Goal: Transaction & Acquisition: Purchase product/service

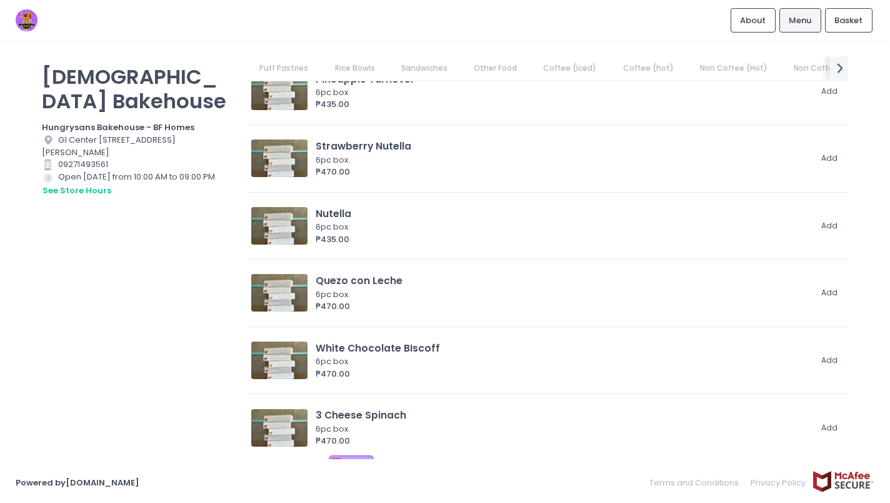
scroll to position [224, 0]
click at [364, 69] on link "Rice Bowls" at bounding box center [355, 68] width 64 height 24
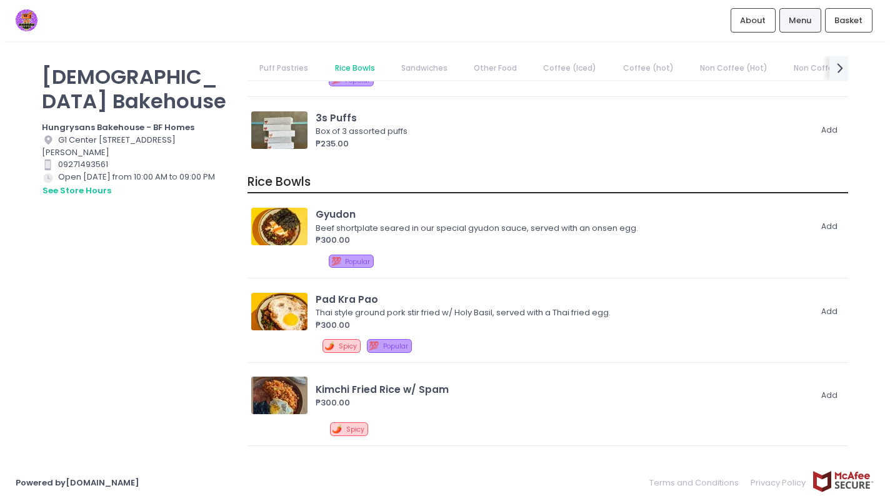
scroll to position [1079, 0]
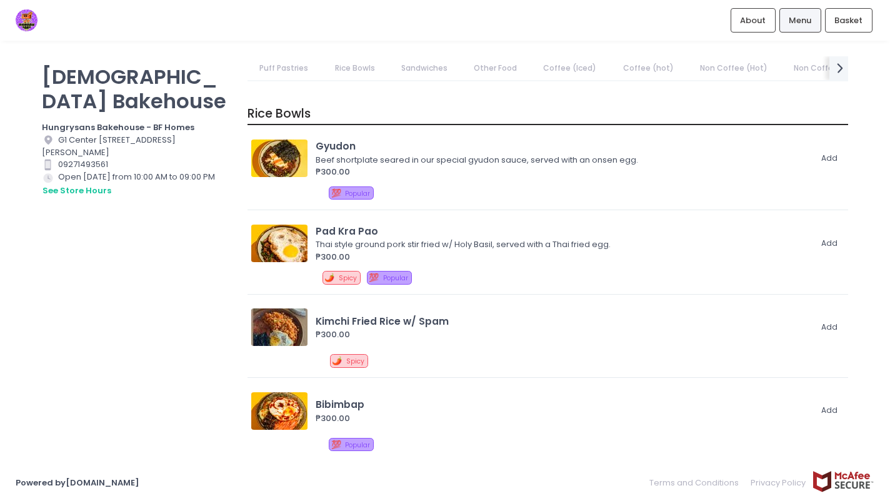
click at [291, 66] on link "Puff Pastries" at bounding box center [284, 68] width 73 height 24
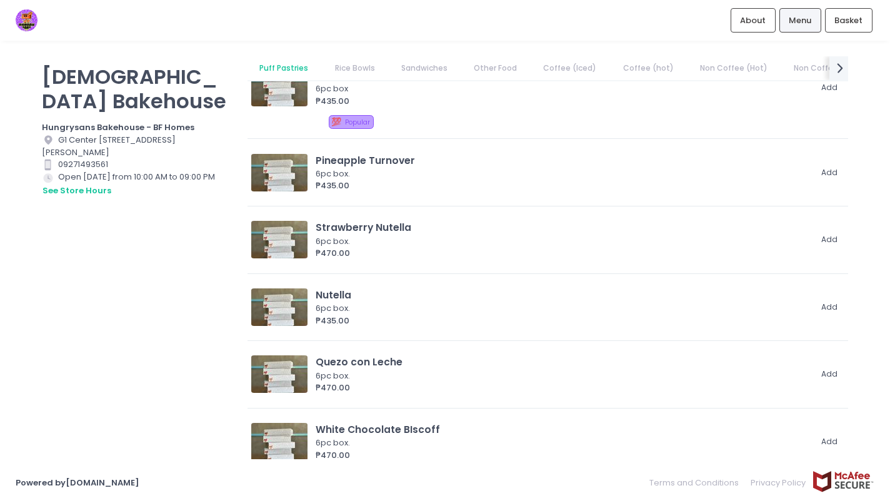
scroll to position [0, 0]
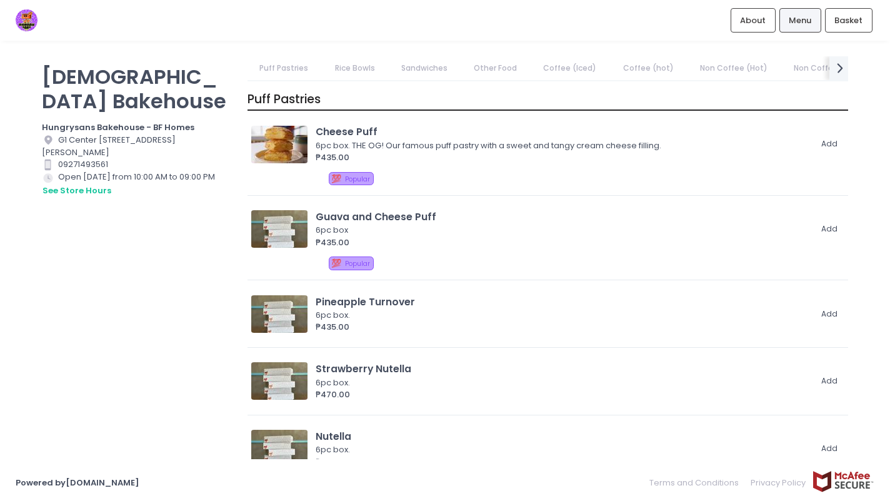
click at [403, 71] on link "Sandwiches" at bounding box center [424, 68] width 71 height 24
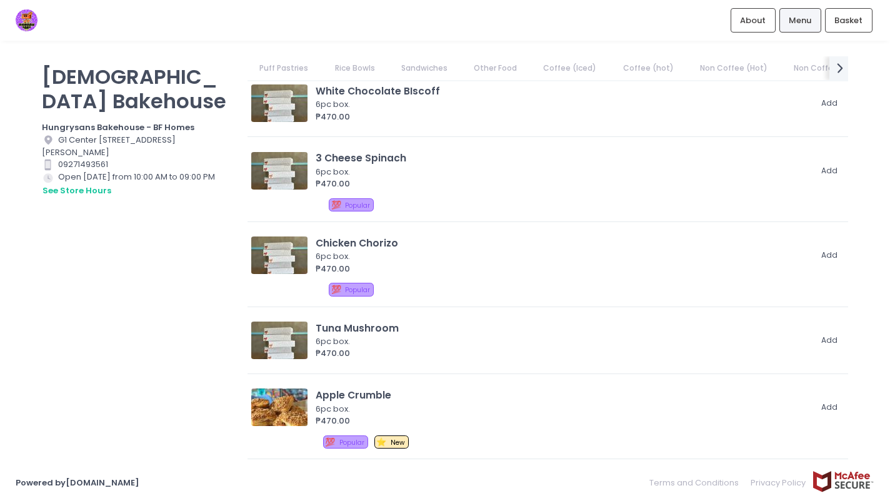
scroll to position [487, 0]
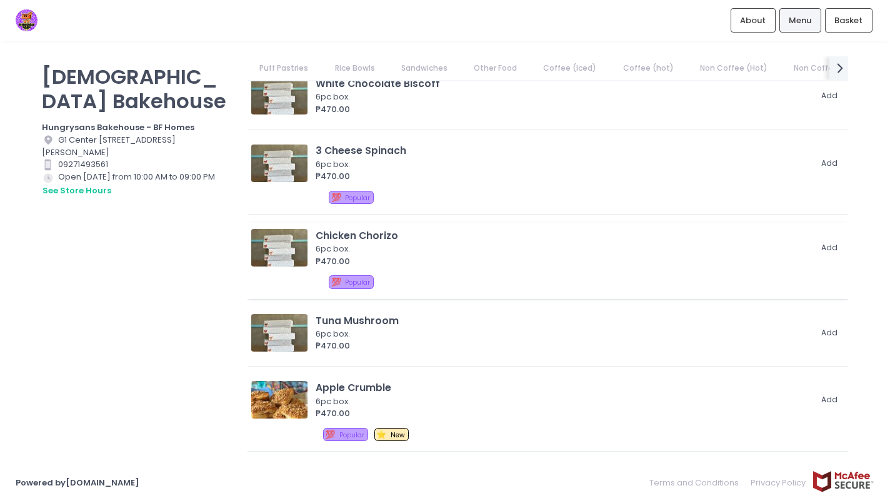
click at [356, 228] on div "Chicken Chorizo" at bounding box center [563, 235] width 495 height 14
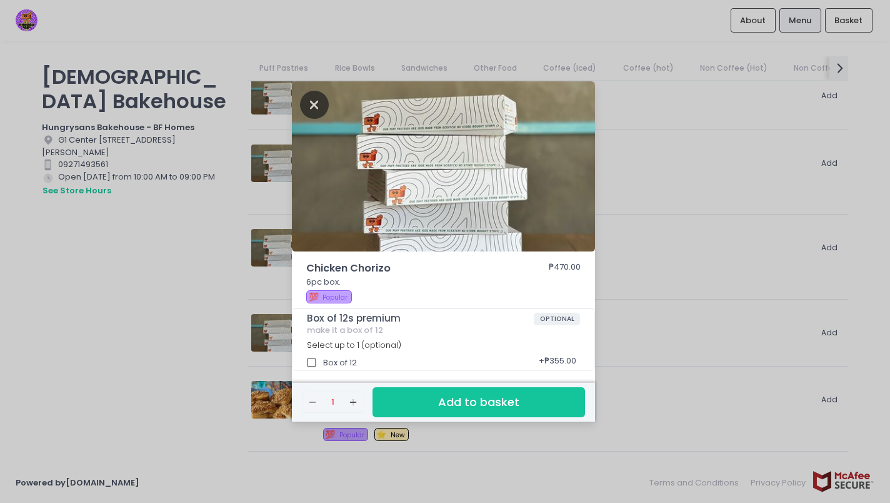
click at [313, 102] on icon "Close" at bounding box center [314, 105] width 29 height 28
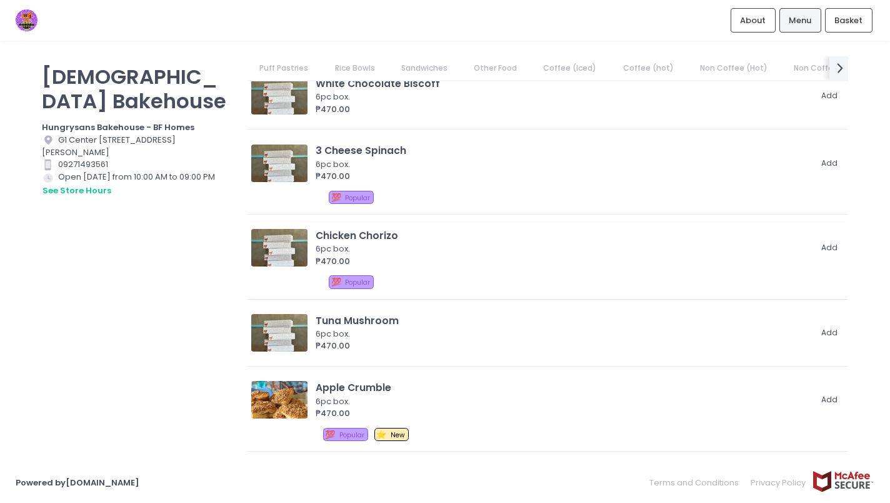
click at [375, 228] on div "Chicken Chorizo" at bounding box center [563, 235] width 495 height 14
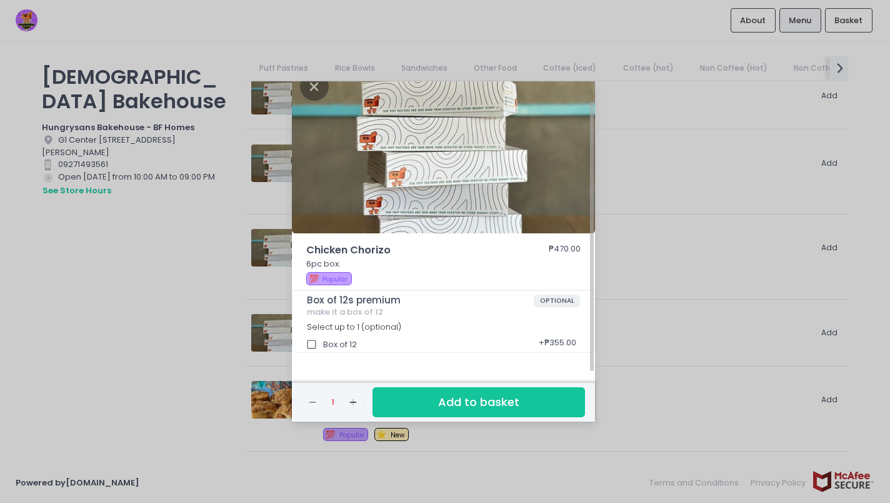
scroll to position [20, 0]
click at [314, 89] on icon "Close" at bounding box center [314, 86] width 29 height 28
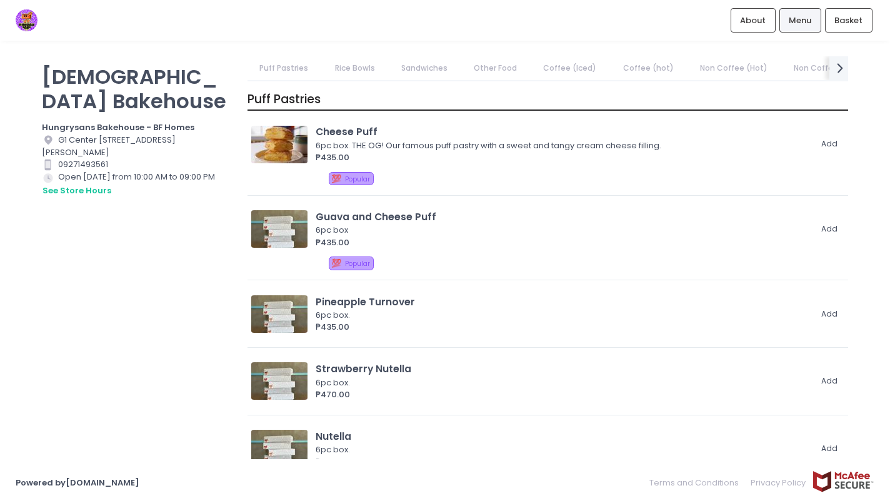
scroll to position [0, 0]
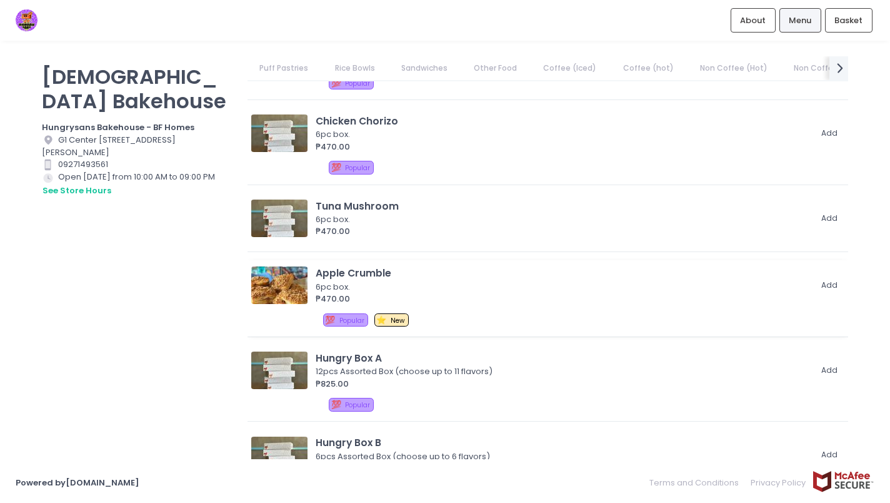
scroll to position [764, 0]
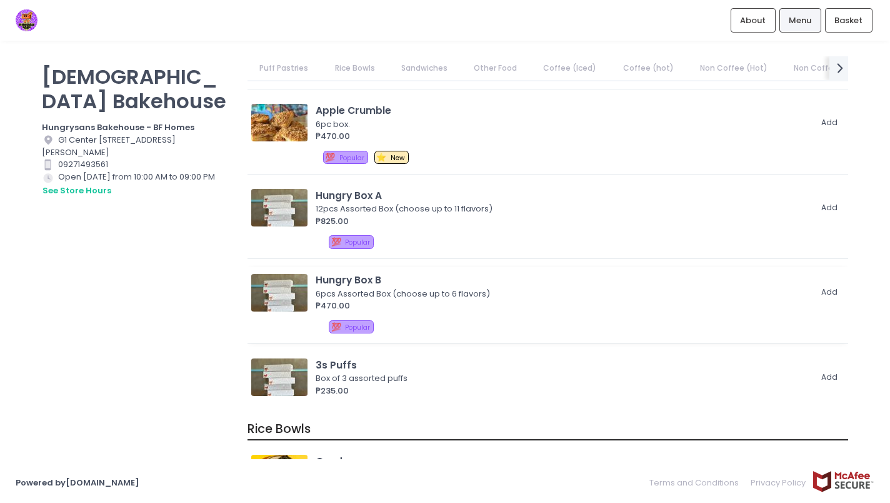
click at [473, 288] on div "6pcs Assorted Box (choose up to 6 flavors)" at bounding box center [561, 294] width 491 height 13
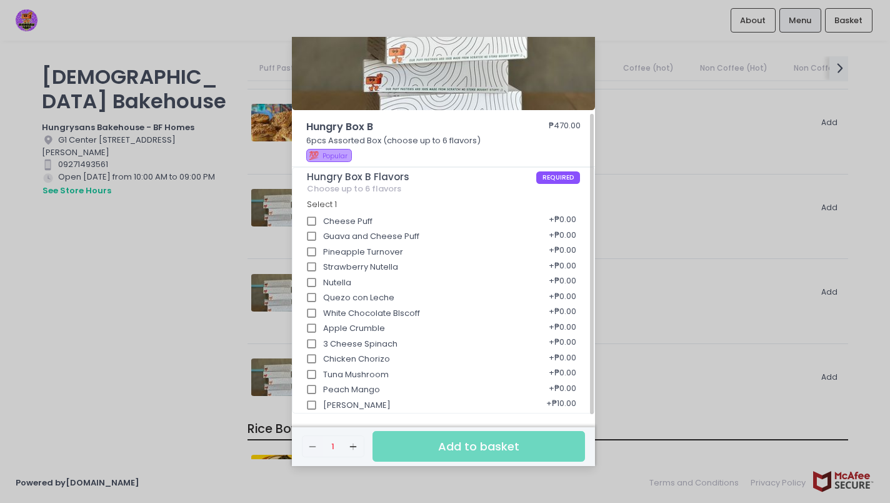
scroll to position [98, 0]
click at [313, 326] on input "Apple Crumble" at bounding box center [312, 328] width 24 height 24
checkbox input "true"
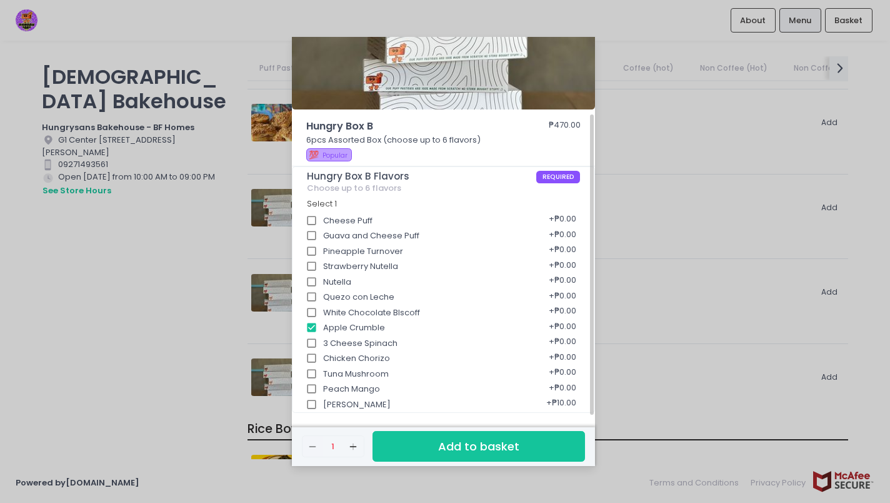
click at [311, 233] on input "Guava and Cheese Puff" at bounding box center [312, 236] width 24 height 24
checkbox input "true"
click at [313, 403] on input "Char Siu" at bounding box center [312, 405] width 24 height 24
checkbox input "true"
click at [313, 355] on input "Chicken Chorizo" at bounding box center [312, 358] width 24 height 24
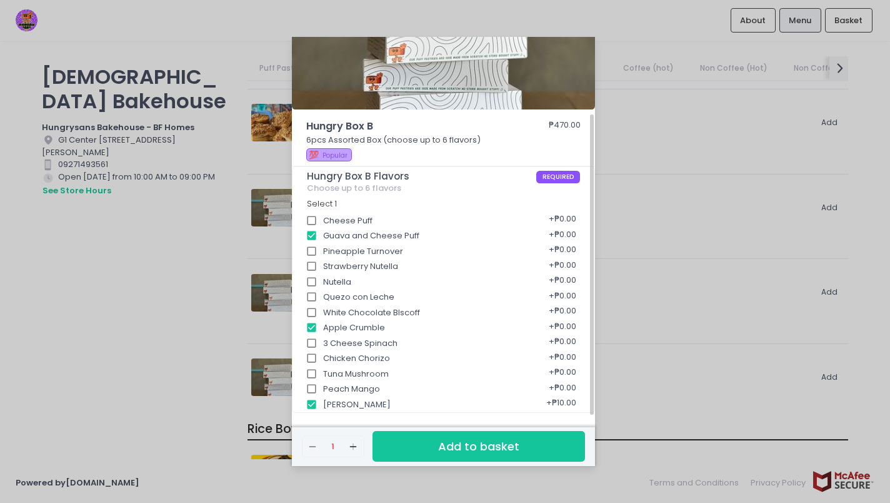
checkbox input "true"
click at [313, 220] on input "Cheese Puff" at bounding box center [312, 221] width 24 height 24
checkbox input "true"
click at [318, 313] on input "White Chocolate BIscoff" at bounding box center [312, 313] width 24 height 24
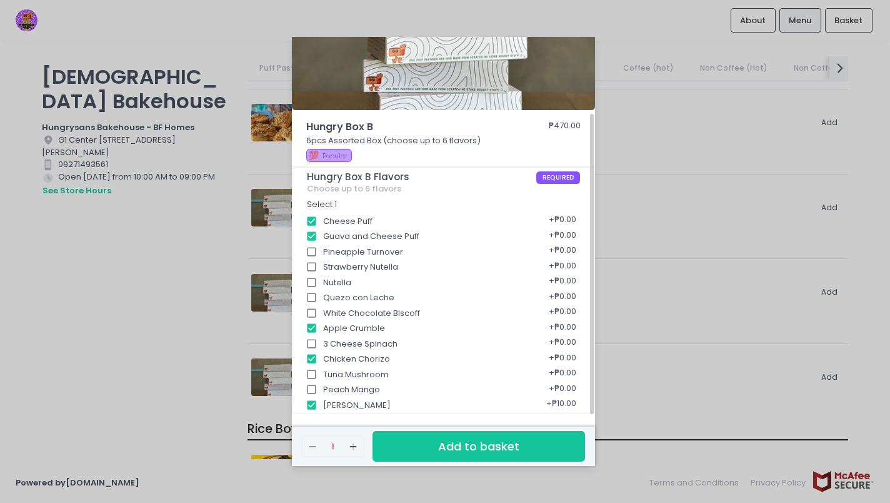
checkbox input "true"
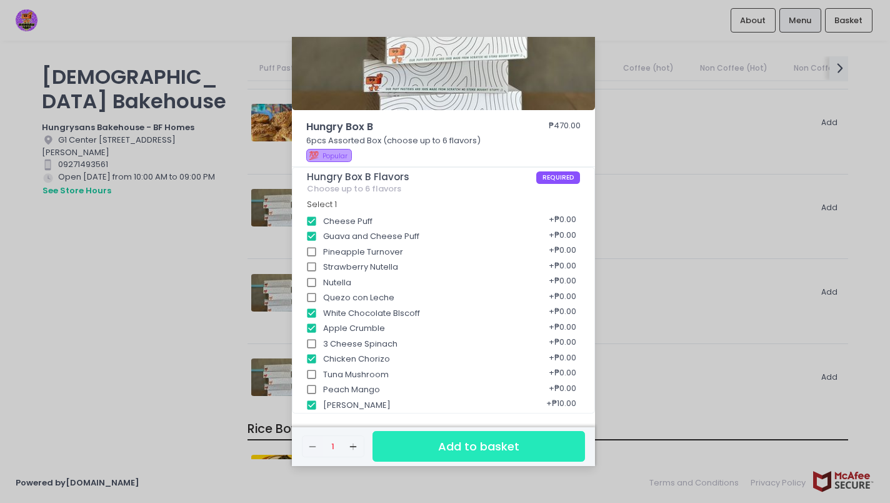
click at [473, 445] on button "Add to basket" at bounding box center [479, 446] width 213 height 31
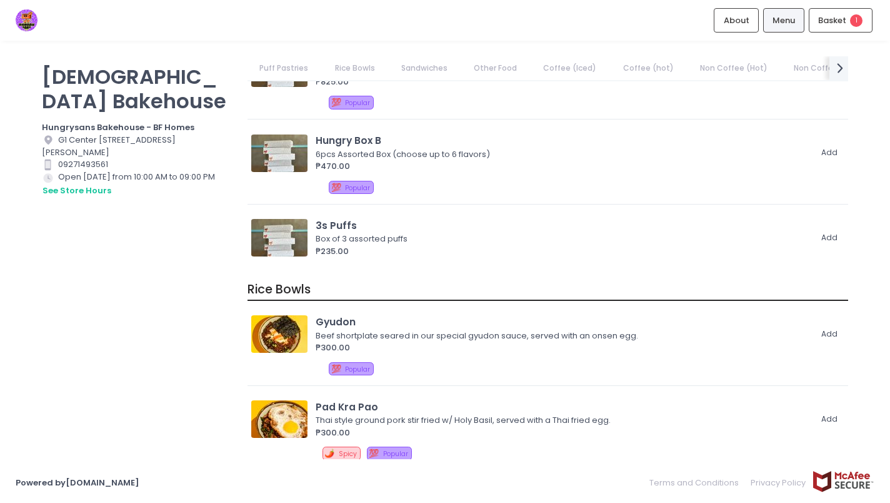
scroll to position [910, 0]
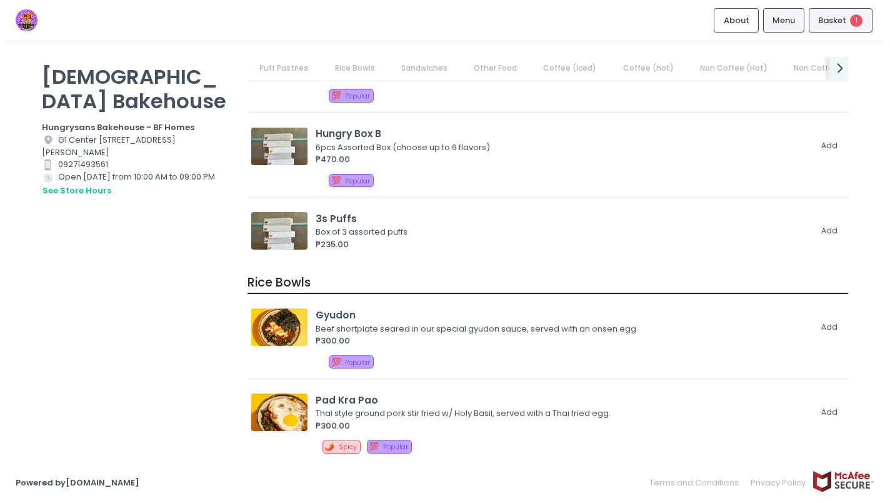
click at [823, 18] on span "Basket" at bounding box center [832, 20] width 28 height 13
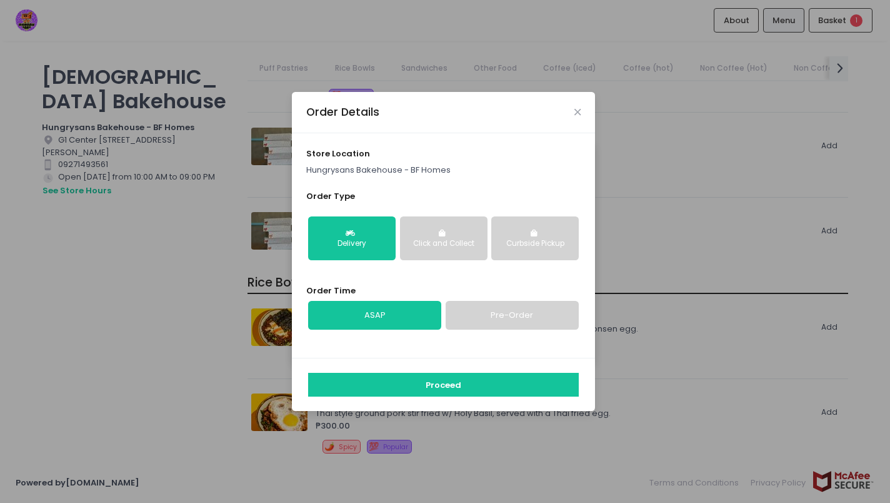
click at [459, 244] on div "Click and Collect" at bounding box center [444, 243] width 70 height 11
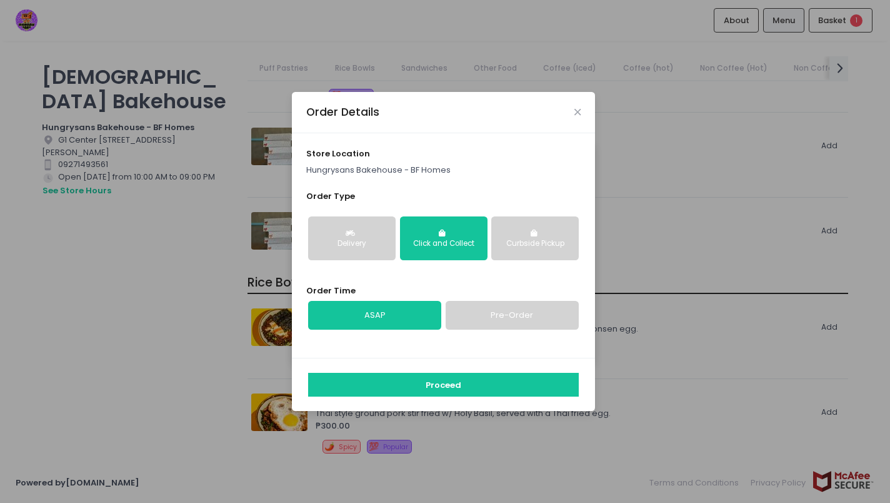
click at [518, 248] on div "Curbside Pickup" at bounding box center [535, 243] width 70 height 11
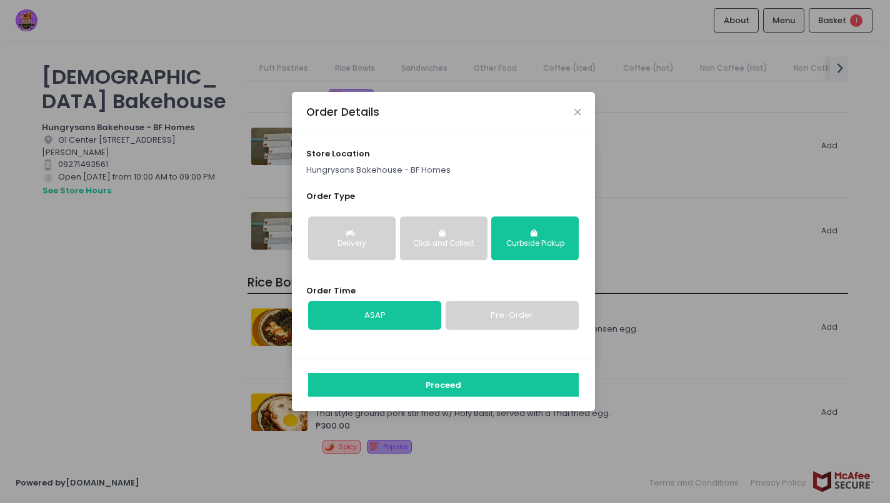
click at [353, 248] on div "Delivery" at bounding box center [352, 243] width 70 height 11
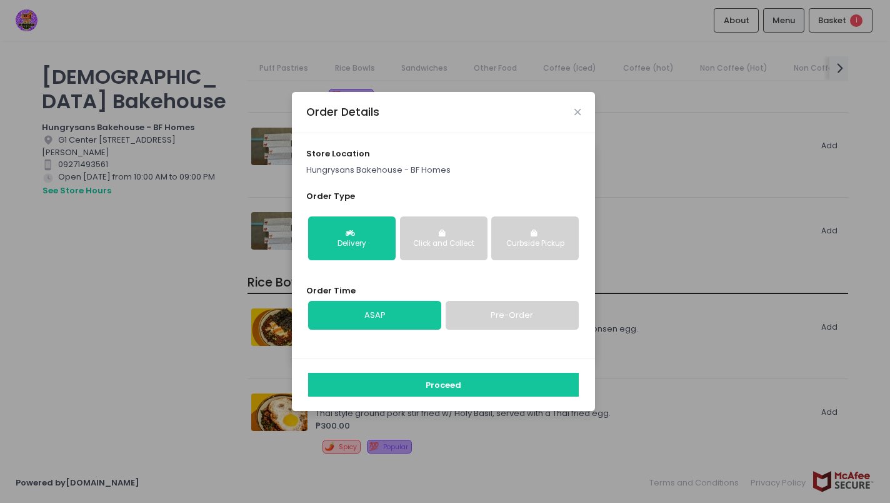
click at [456, 246] on div "Click and Collect" at bounding box center [444, 243] width 70 height 11
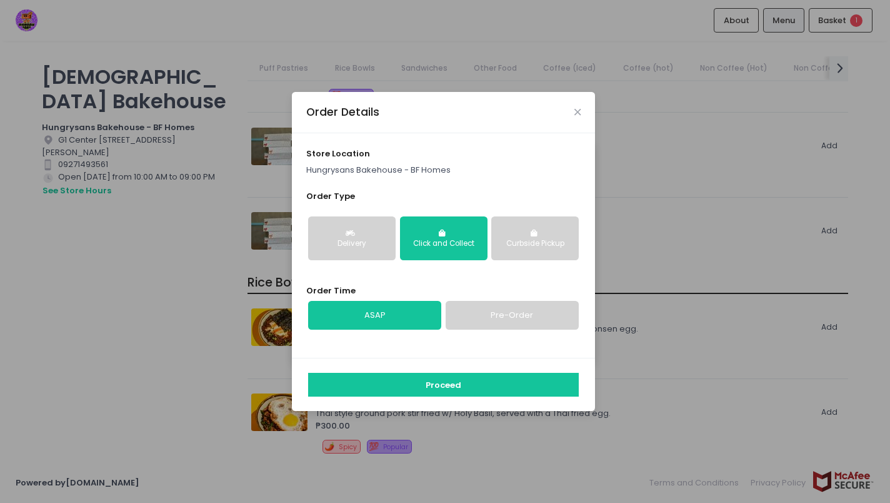
click at [508, 251] on button "Curbside Pickup" at bounding box center [535, 238] width 88 height 44
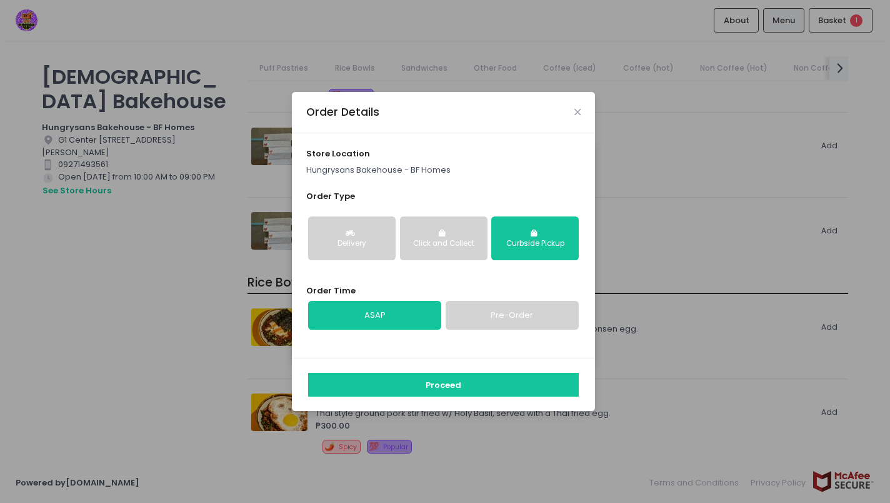
click at [451, 243] on div "Click and Collect" at bounding box center [444, 243] width 70 height 11
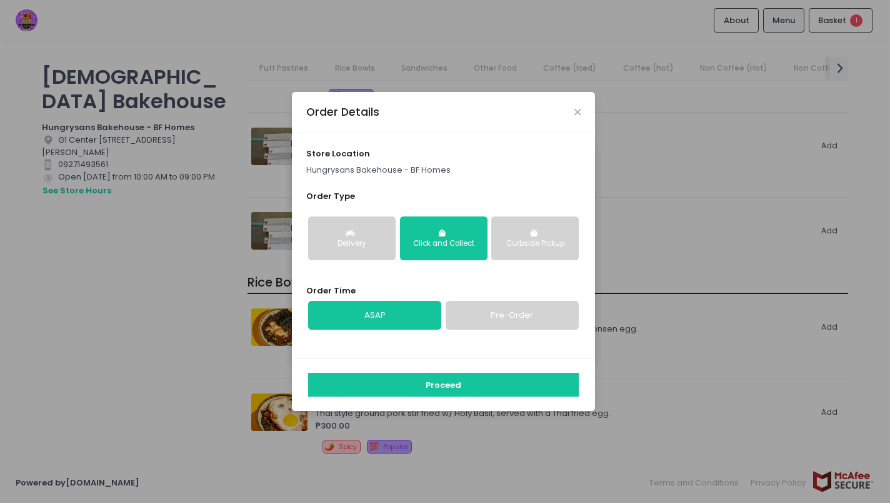
click at [510, 237] on button "Curbside Pickup" at bounding box center [535, 238] width 88 height 44
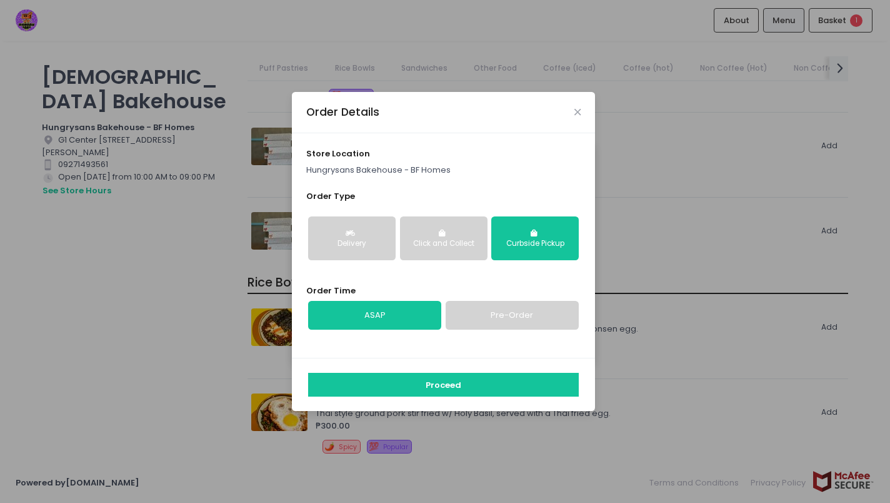
click at [453, 254] on button "Click and Collect" at bounding box center [444, 238] width 88 height 44
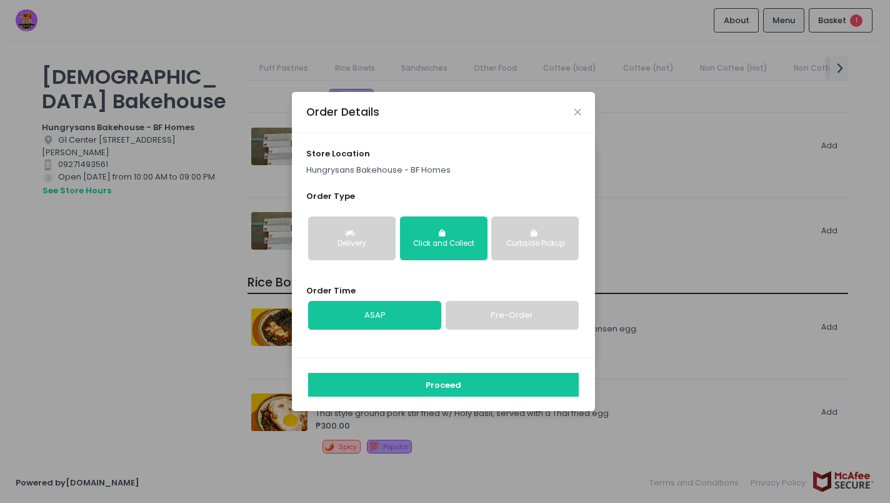
click at [487, 314] on link "Pre-Order" at bounding box center [512, 315] width 133 height 29
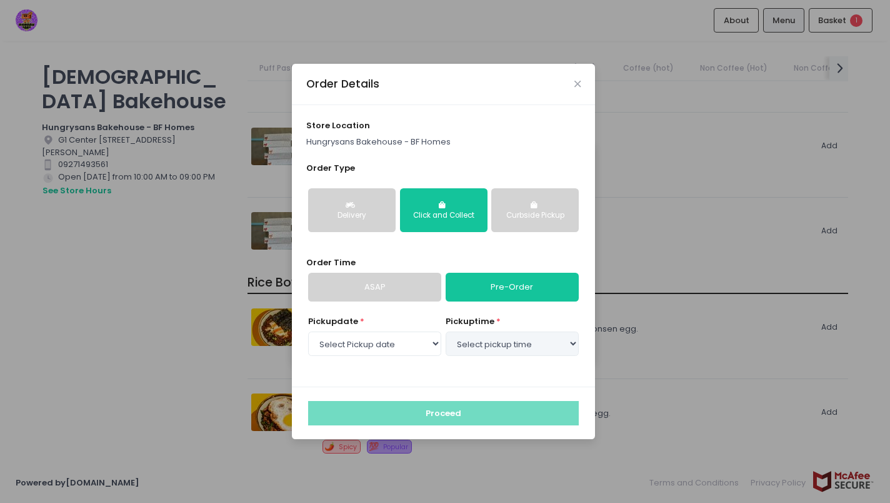
select select "2025-10-02"
click at [400, 285] on link "ASAP" at bounding box center [374, 287] width 133 height 29
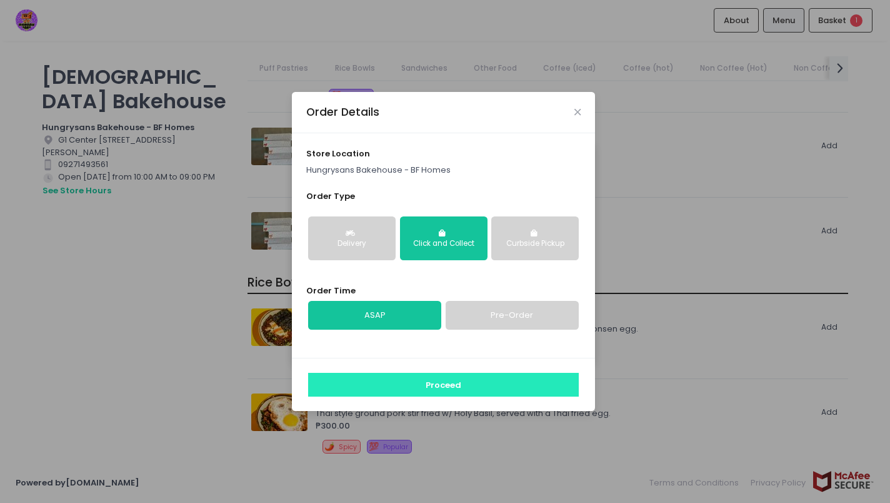
click at [413, 384] on button "Proceed" at bounding box center [443, 385] width 271 height 24
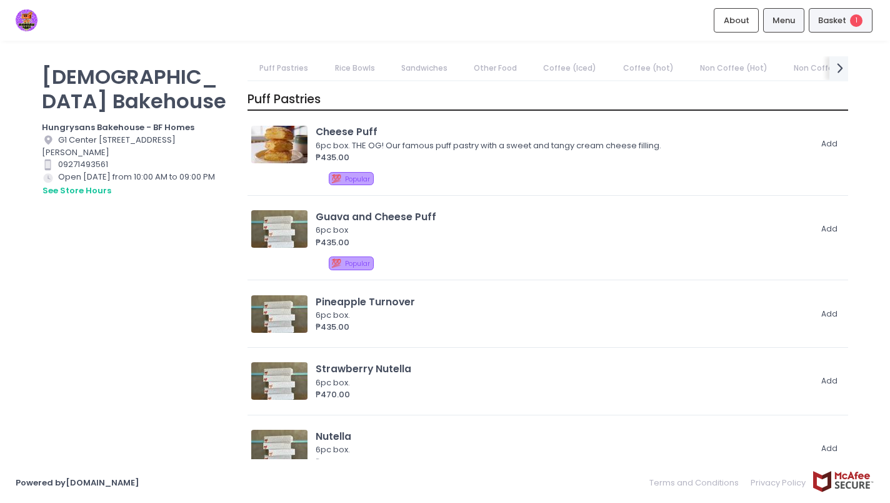
click at [829, 28] on div "Basket 1" at bounding box center [841, 20] width 64 height 24
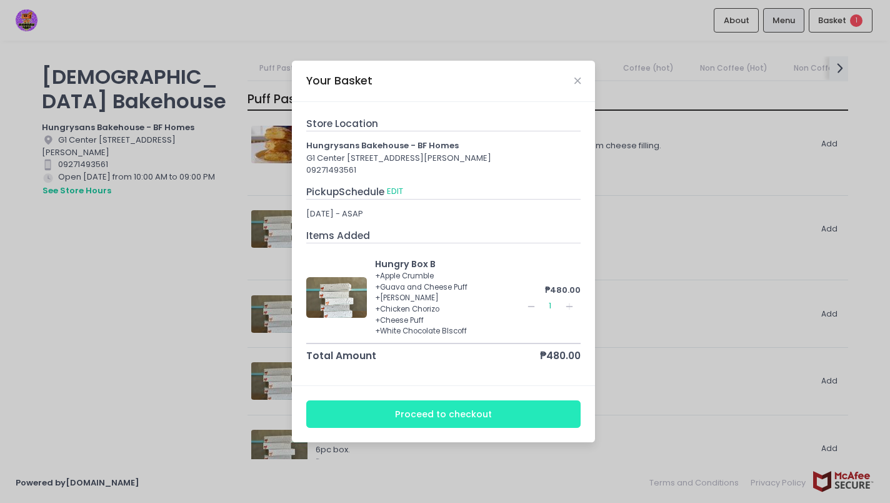
click at [417, 416] on button "Proceed to checkout" at bounding box center [443, 414] width 275 height 28
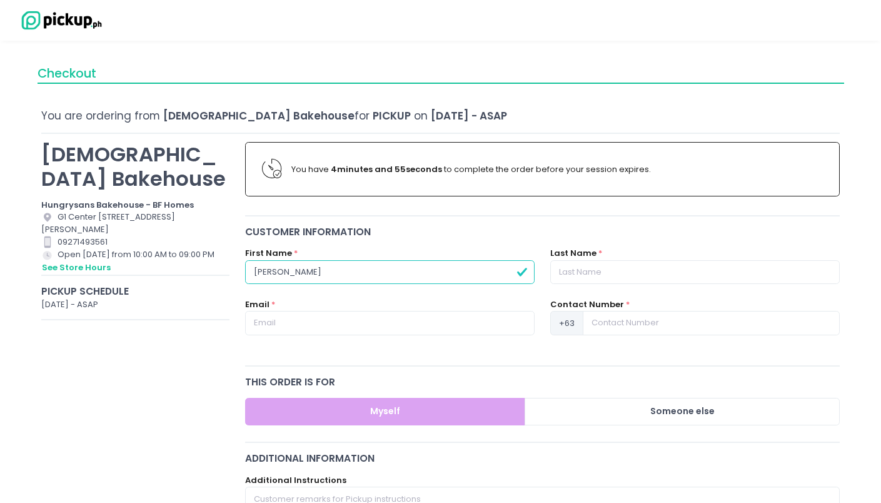
type input "Raphael"
type input "Llanes"
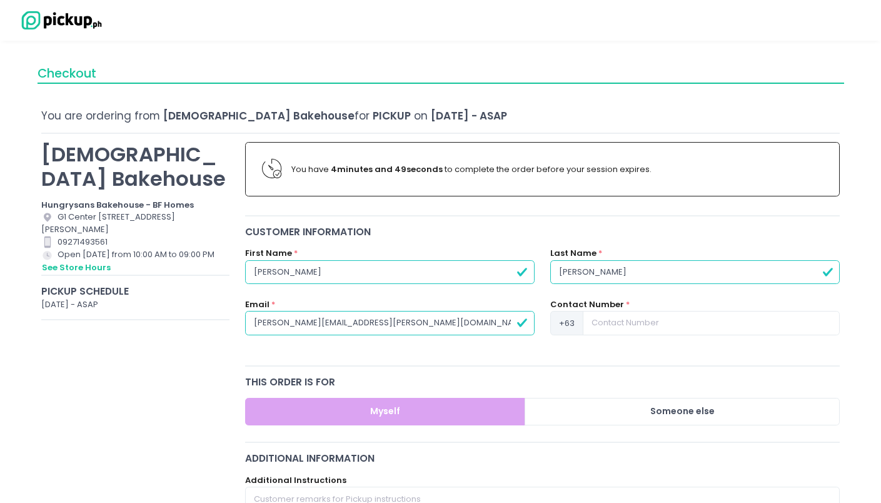
type input "llanes.raphael@gmail.com"
click at [630, 302] on div "Contact Number * +63" at bounding box center [694, 316] width 289 height 37
click at [608, 311] on input at bounding box center [711, 323] width 257 height 24
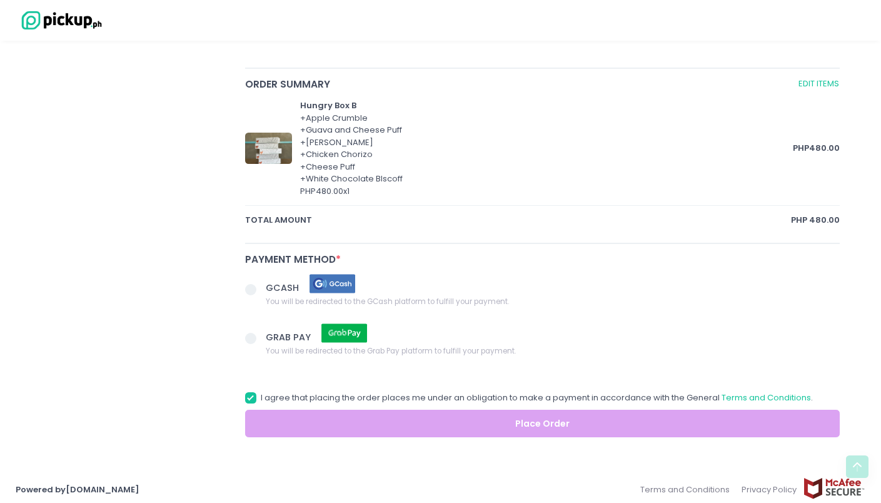
scroll to position [608, 0]
type input "9175841119"
click at [283, 282] on span "GCASH" at bounding box center [284, 288] width 36 height 13
click at [269, 284] on input "GCASH You will be redirected to the GCash platform to fulfill your payment." at bounding box center [265, 288] width 8 height 8
click at [335, 416] on button "Place Order" at bounding box center [542, 424] width 595 height 28
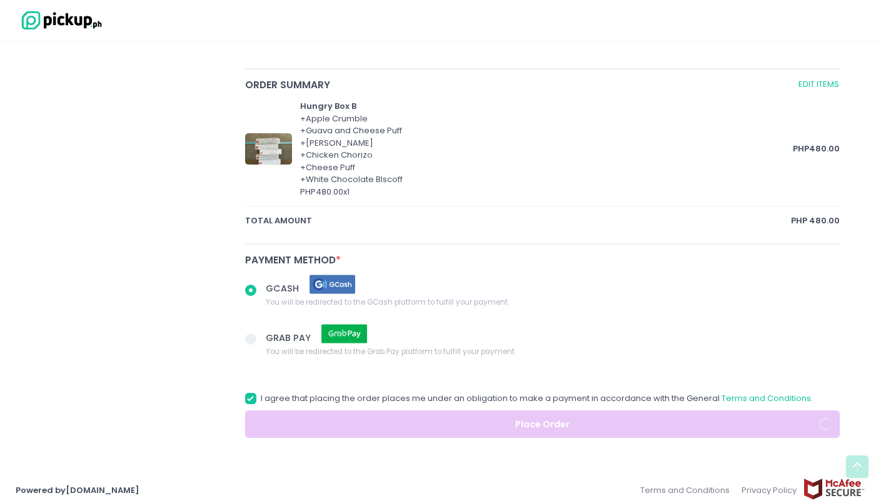
radio input "true"
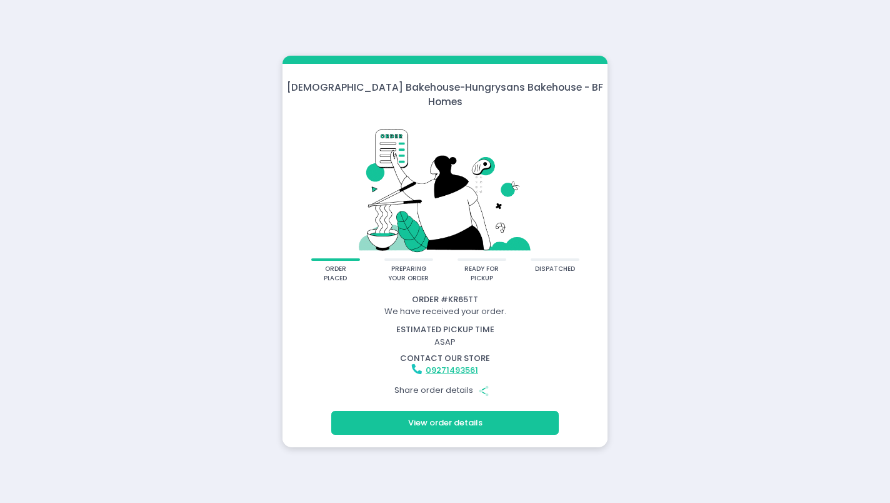
click at [483, 388] on icon "button" at bounding box center [484, 391] width 4 height 7
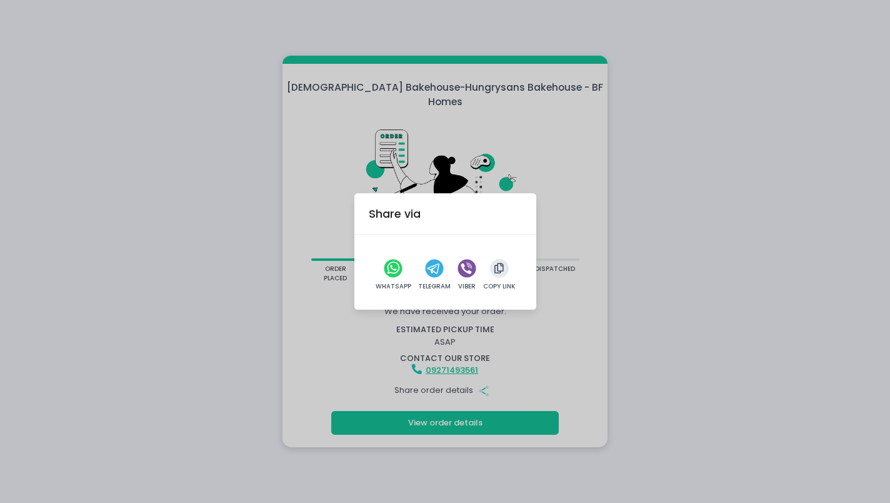
click at [466, 266] on circle "viber" at bounding box center [467, 268] width 18 height 18
